Goal: Communication & Community: Share content

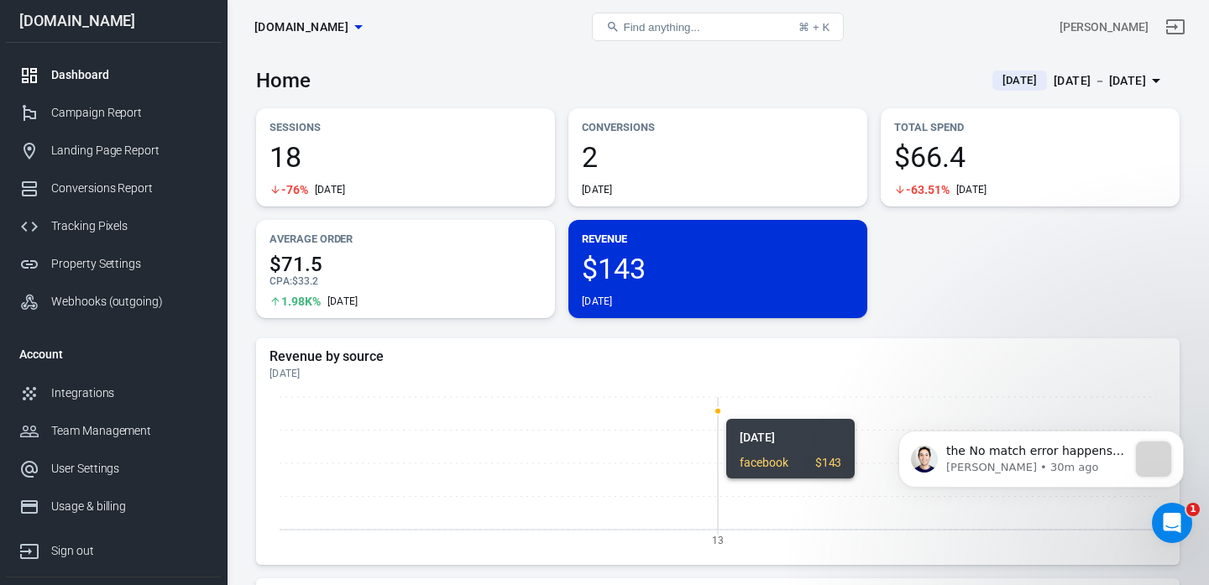
scroll to position [4593, 0]
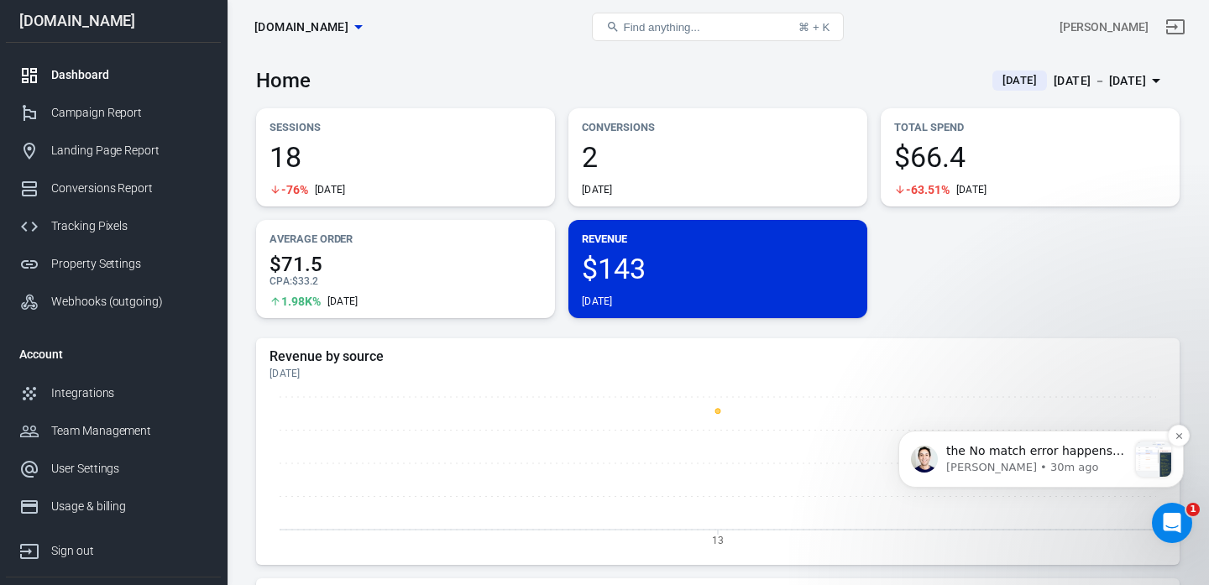
click at [990, 466] on p "Jose • 30m ago" at bounding box center [1036, 467] width 181 height 15
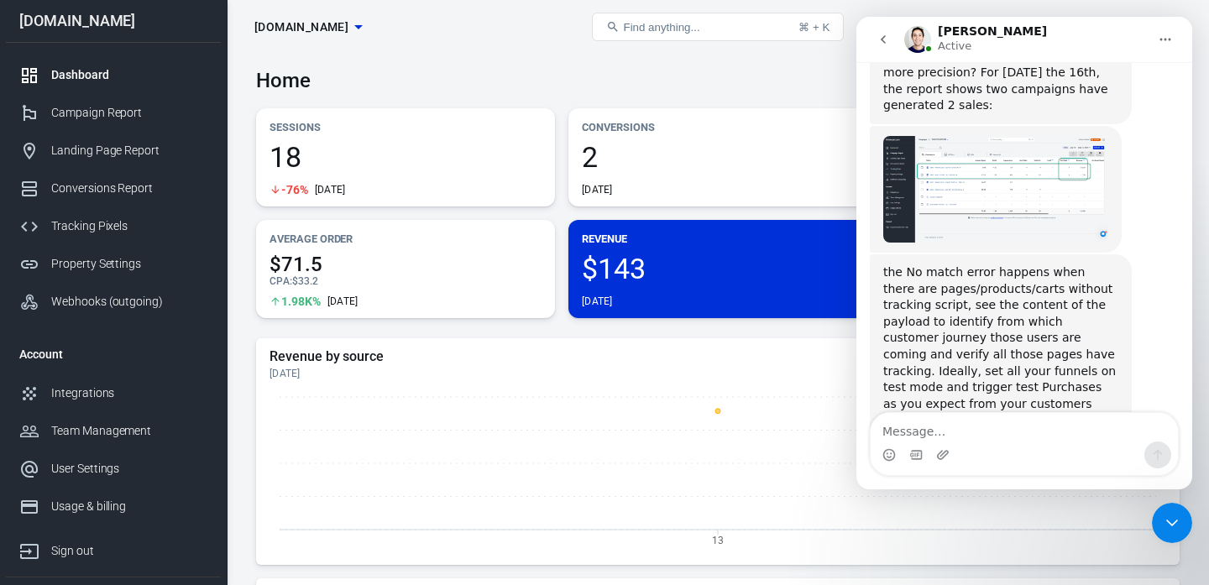
scroll to position [4614, 0]
click at [1172, 527] on icon "Close Intercom Messenger" at bounding box center [1172, 523] width 20 height 20
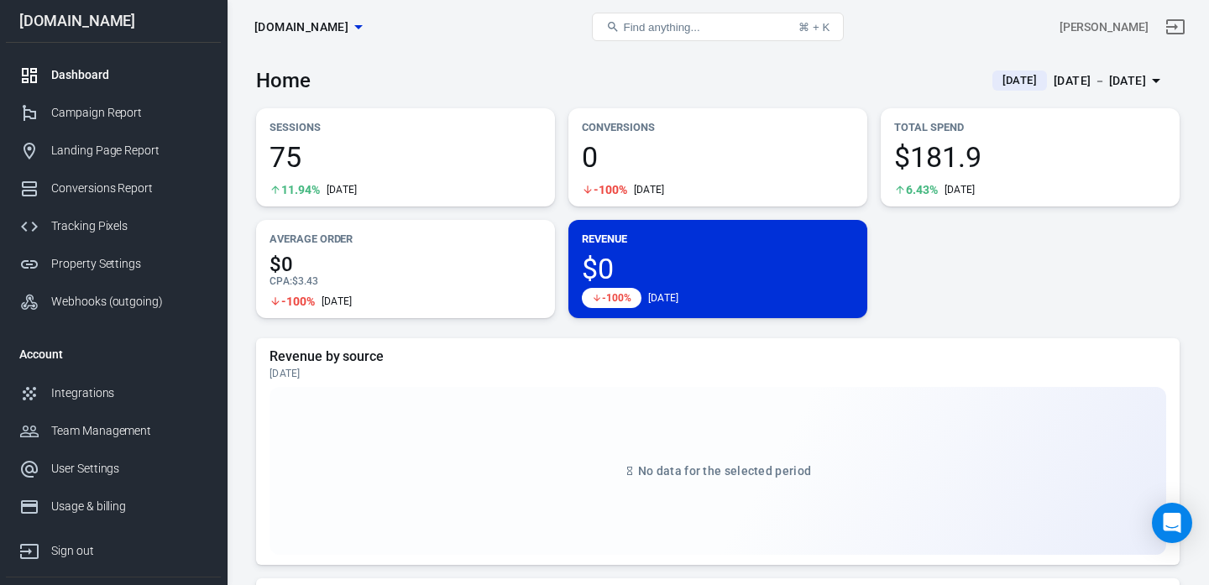
click at [1054, 81] on div "[DATE] － [DATE]" at bounding box center [1100, 81] width 92 height 21
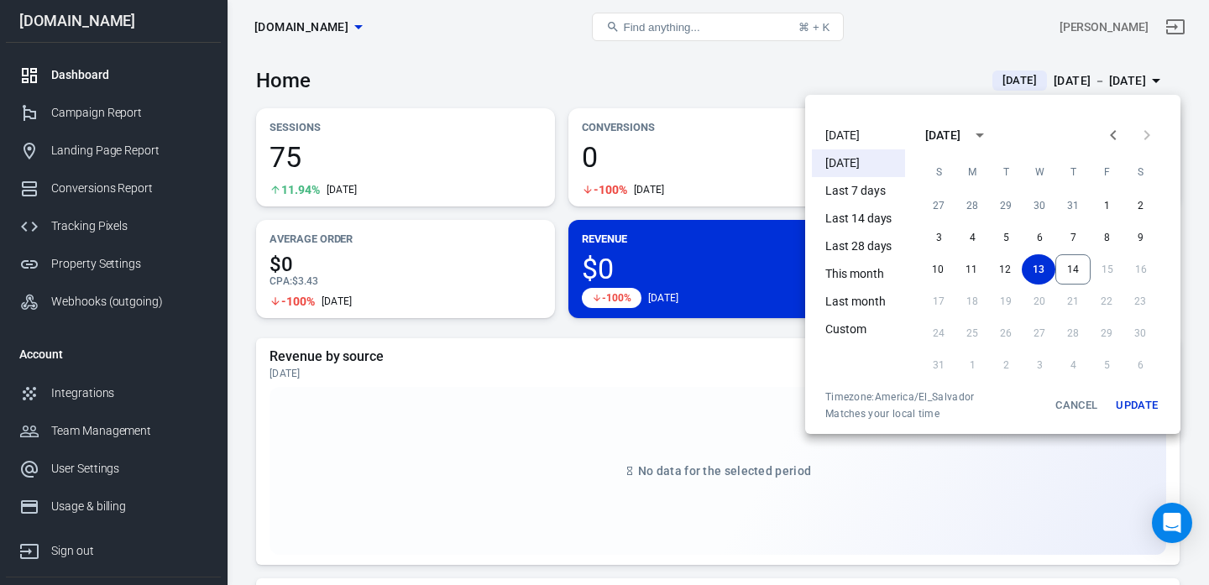
click at [846, 135] on li "[DATE]" at bounding box center [858, 136] width 93 height 28
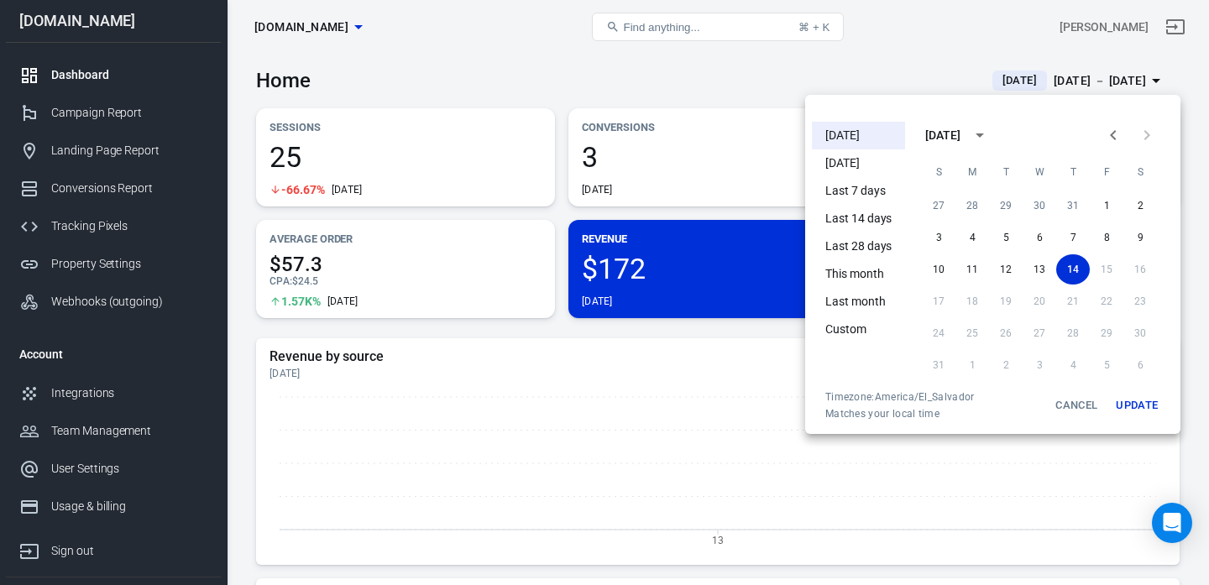
click at [458, 78] on div at bounding box center [604, 292] width 1209 height 585
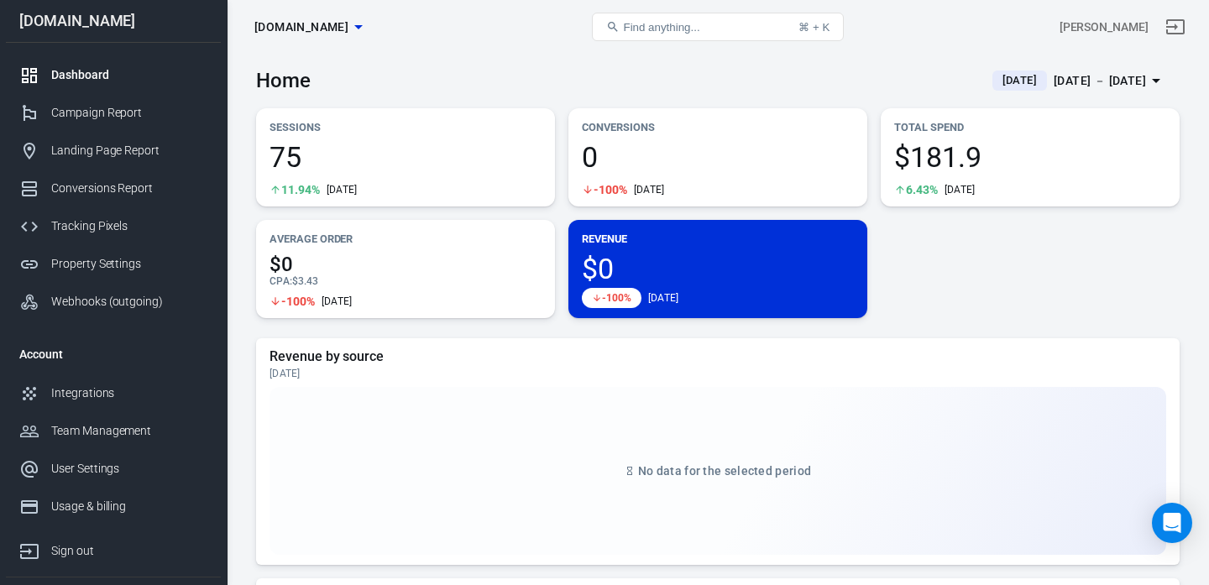
click at [1135, 77] on div "Aug 13 － Aug 13, 2025" at bounding box center [1100, 81] width 92 height 21
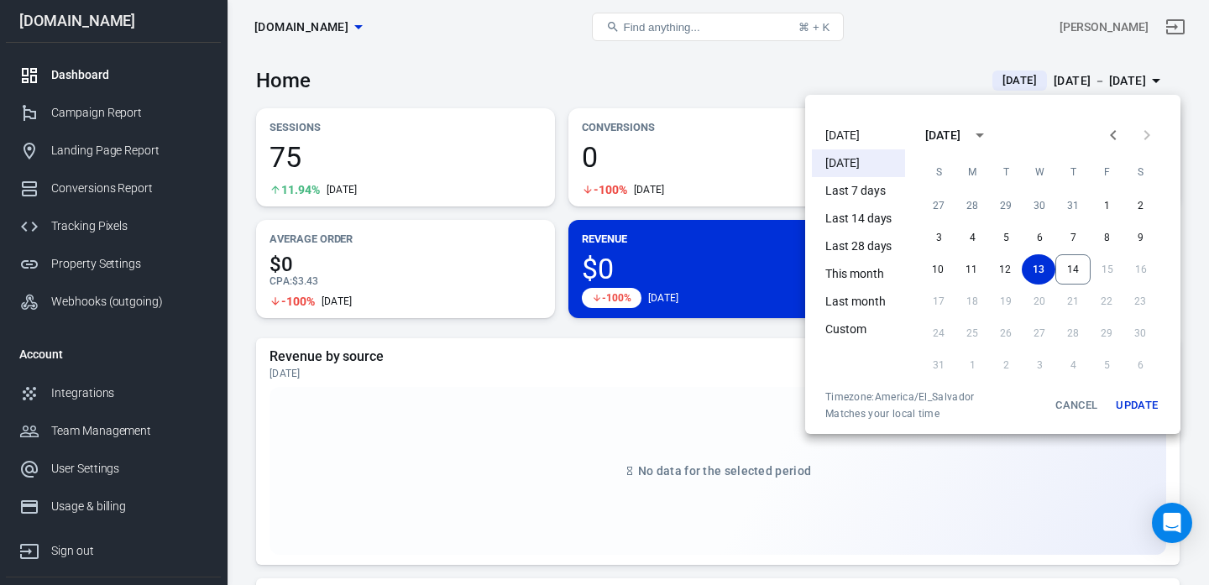
click at [838, 146] on li "[DATE]" at bounding box center [858, 136] width 93 height 28
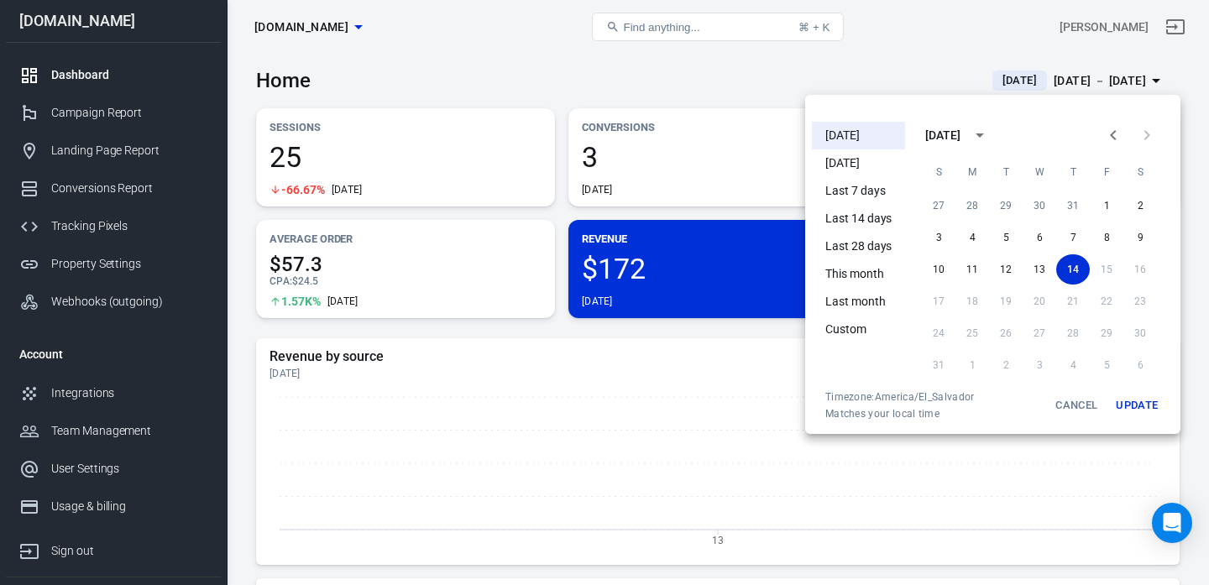
click at [542, 97] on div at bounding box center [604, 292] width 1209 height 585
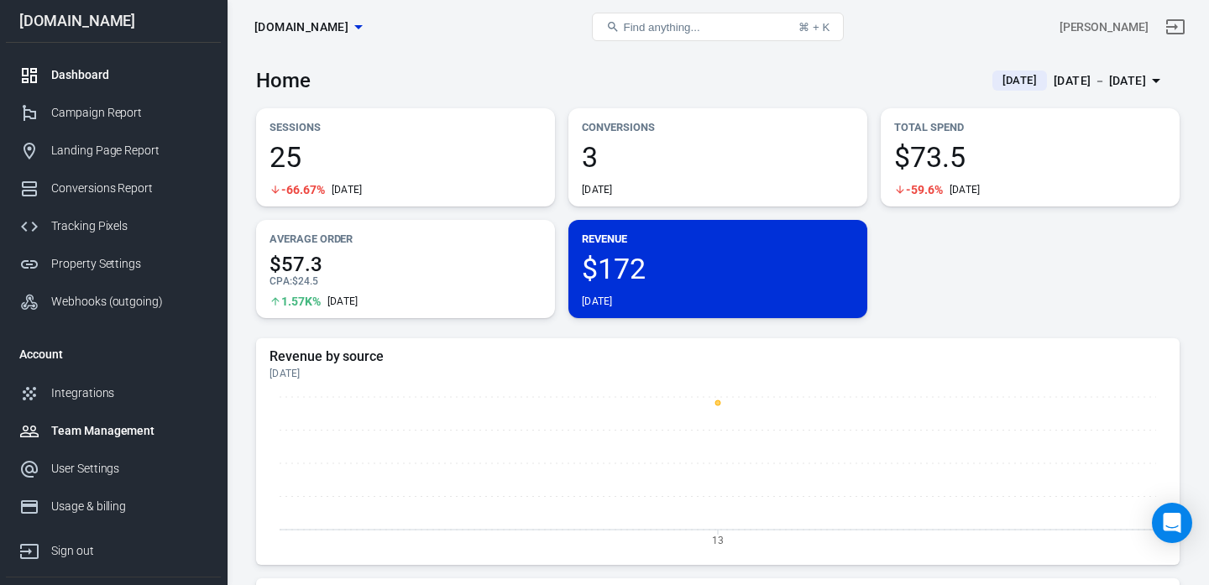
scroll to position [2, 0]
click at [632, 170] on div "3 Today" at bounding box center [718, 170] width 272 height 54
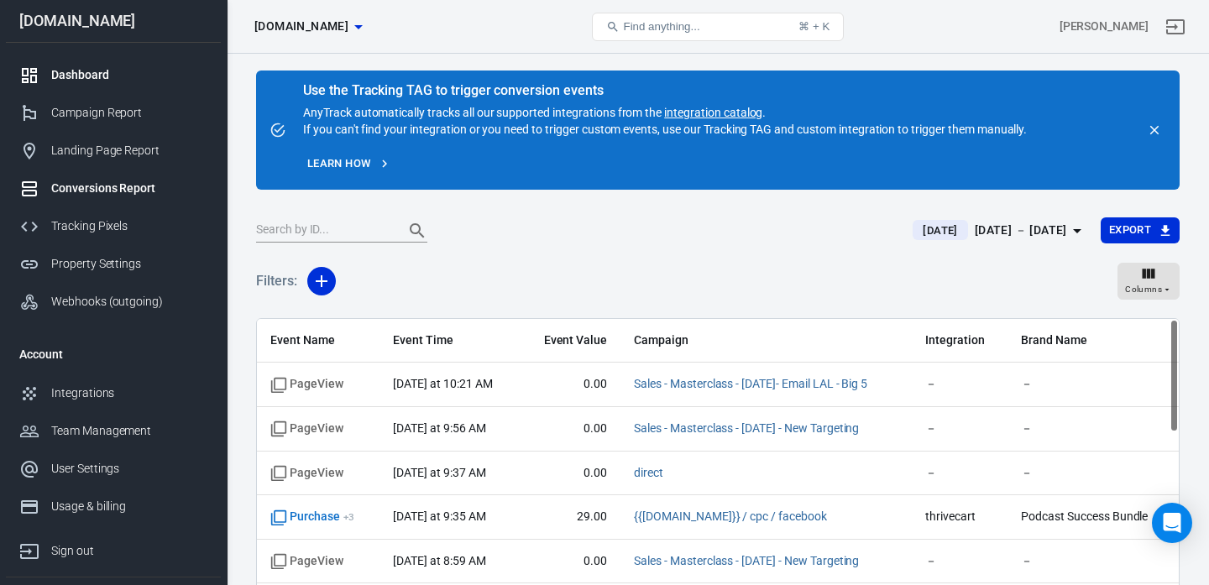
click at [113, 72] on div "Dashboard" at bounding box center [129, 75] width 156 height 18
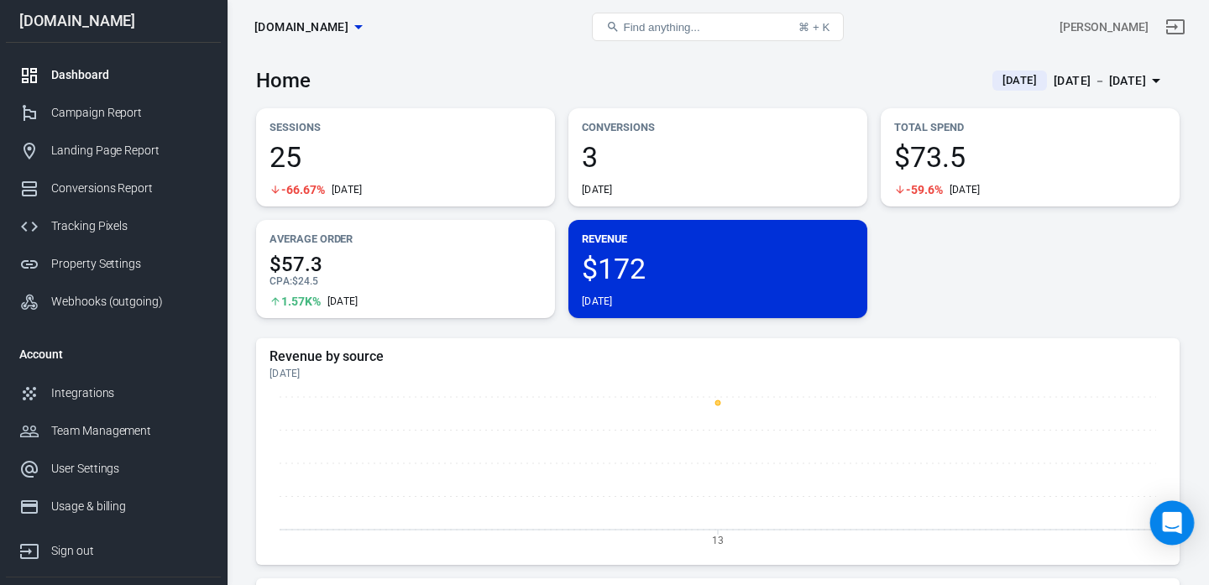
click at [1173, 518] on icon "Open Intercom Messenger" at bounding box center [1171, 523] width 19 height 22
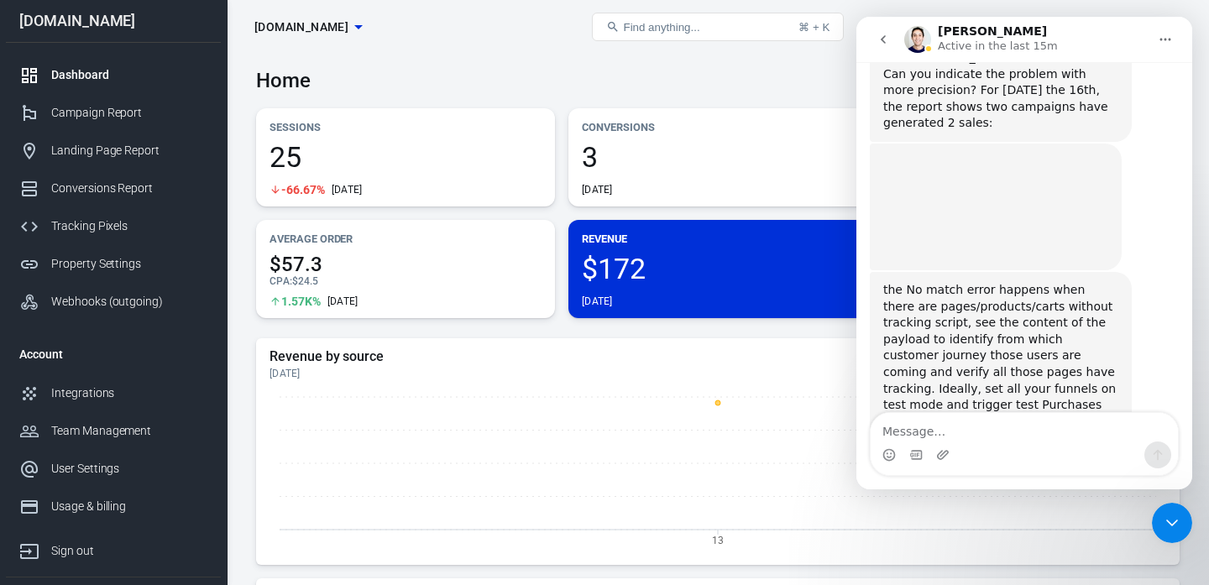
scroll to position [4593, 0]
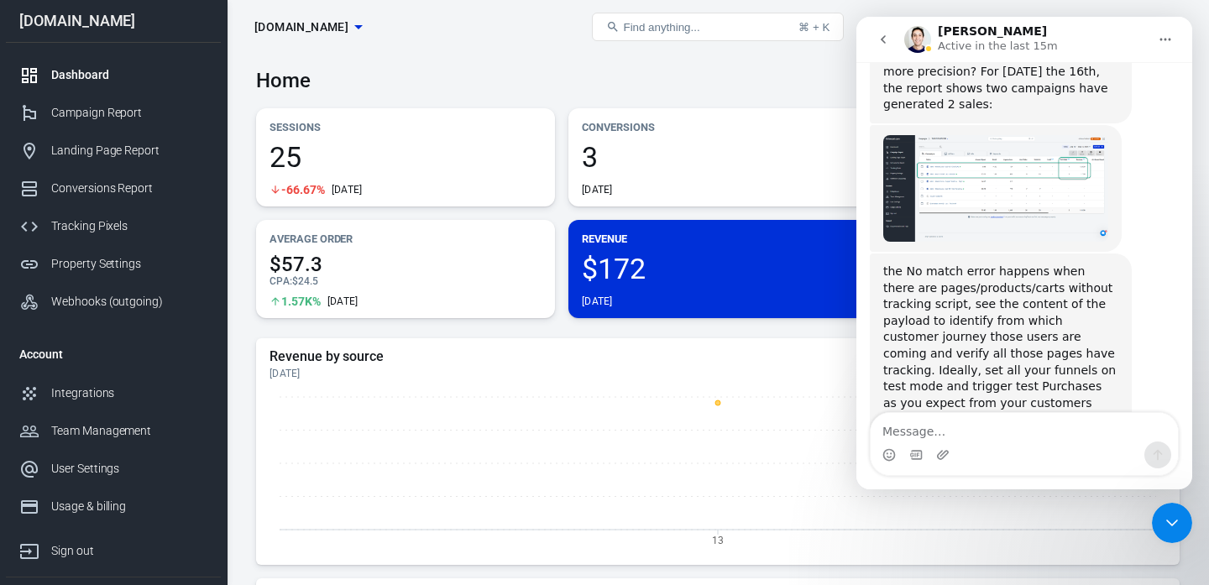
click at [948, 431] on textarea "Message…" at bounding box center [1024, 427] width 307 height 29
type textarea "I made a video here https://www.loom.com/share/5ed61703124a4b7ea95840535f3849f0…"
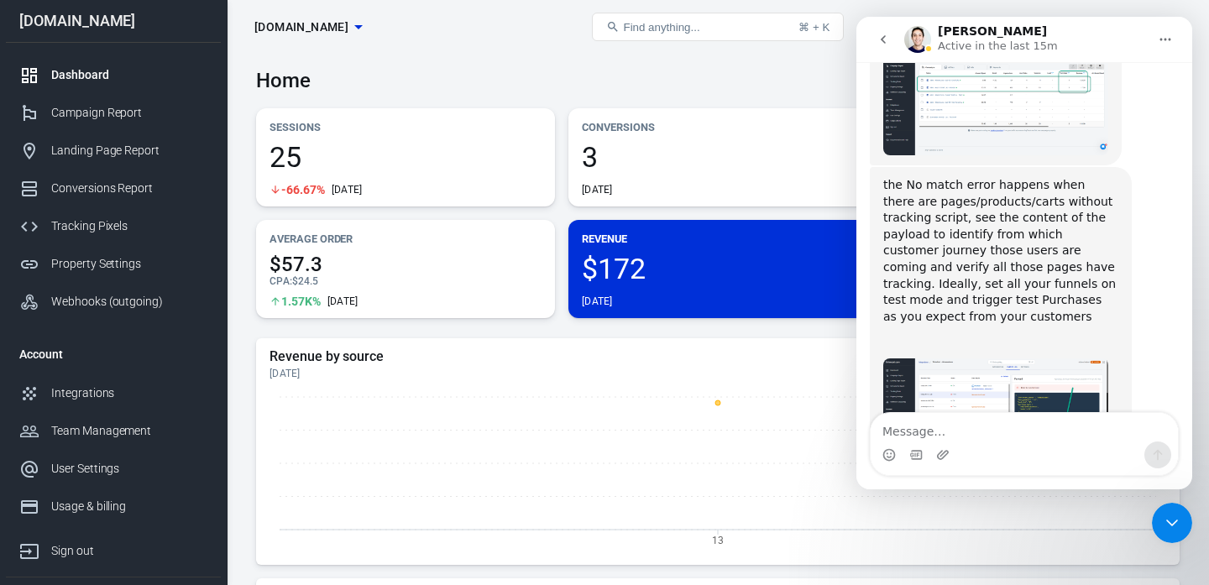
scroll to position [4692, 0]
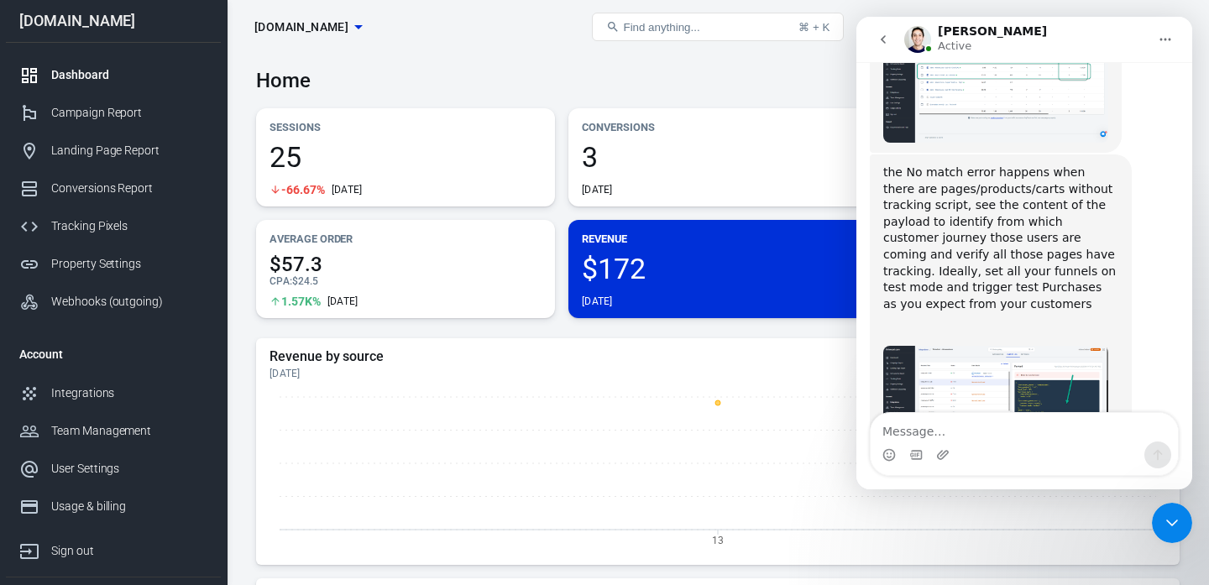
click at [924, 37] on img "Intercom messenger" at bounding box center [917, 39] width 27 height 27
click at [804, 73] on div "Home Today Aug 14 － Aug 14, 2025" at bounding box center [718, 74] width 924 height 41
click at [1171, 527] on icon "Close Intercom Messenger" at bounding box center [1172, 523] width 20 height 20
